Goal: Find specific page/section: Find specific page/section

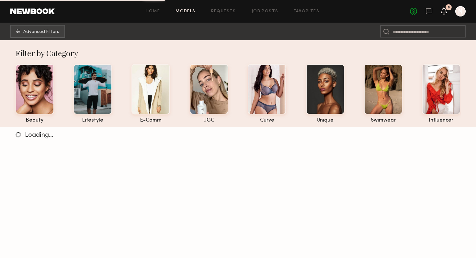
click at [443, 12] on icon at bounding box center [443, 10] width 5 height 5
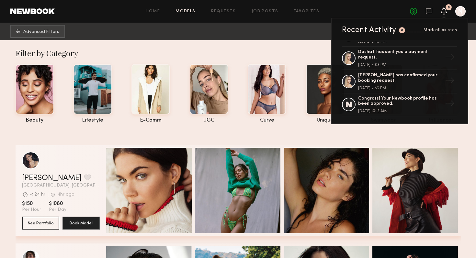
scroll to position [2, 0]
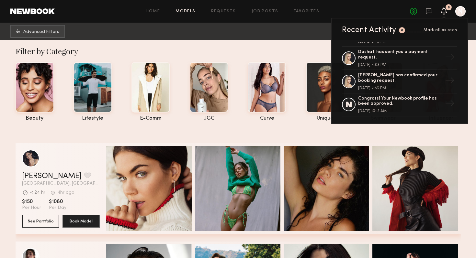
click at [312, 47] on div "Filter by Category" at bounding box center [238, 51] width 445 height 10
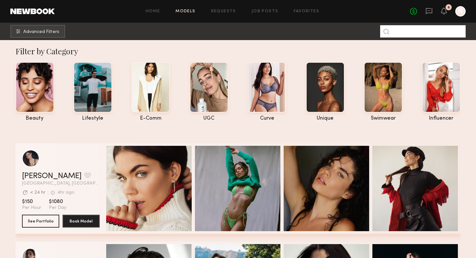
click at [432, 31] on input at bounding box center [422, 31] width 85 height 12
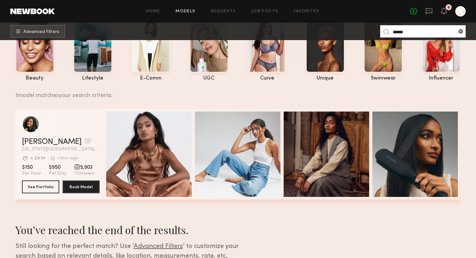
scroll to position [50, 0]
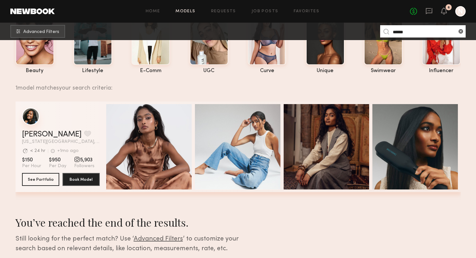
type input "******"
click at [30, 119] on div "grid" at bounding box center [30, 116] width 17 height 17
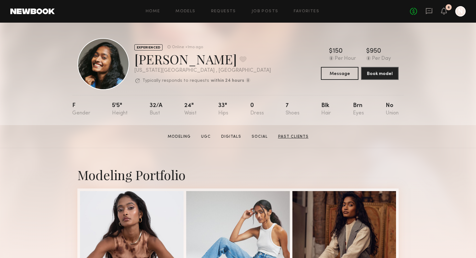
click at [289, 135] on link "Past Clients" at bounding box center [293, 137] width 36 height 6
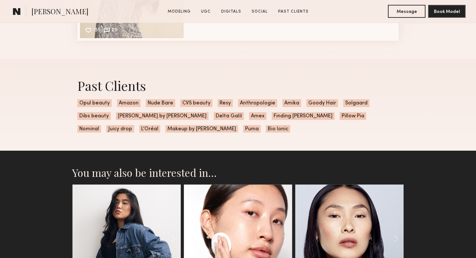
scroll to position [2014, 0]
